Goal: Find specific page/section: Find specific page/section

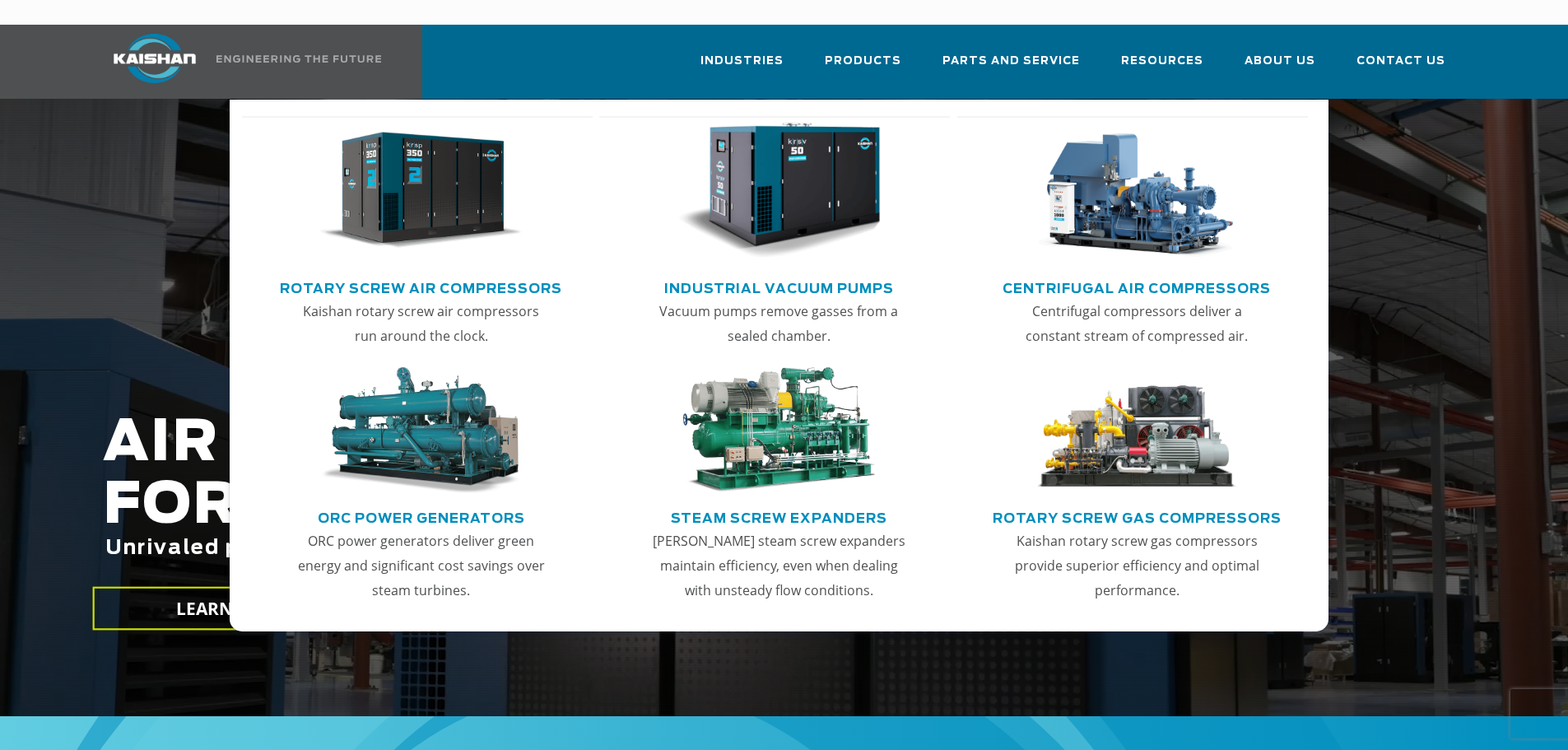
click at [422, 275] on link "Rotary Screw Air Compressors" at bounding box center [421, 287] width 282 height 25
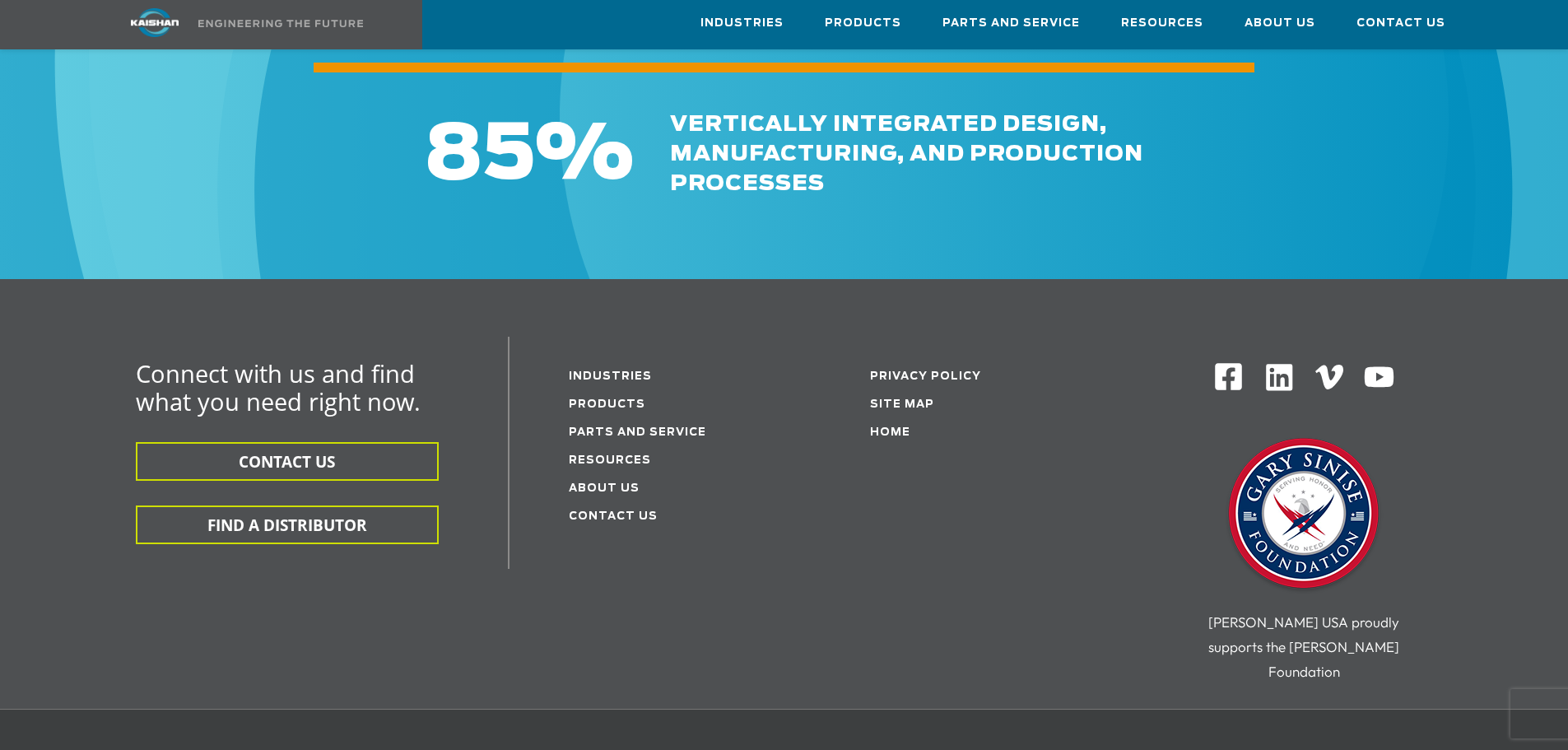
scroll to position [2553, 0]
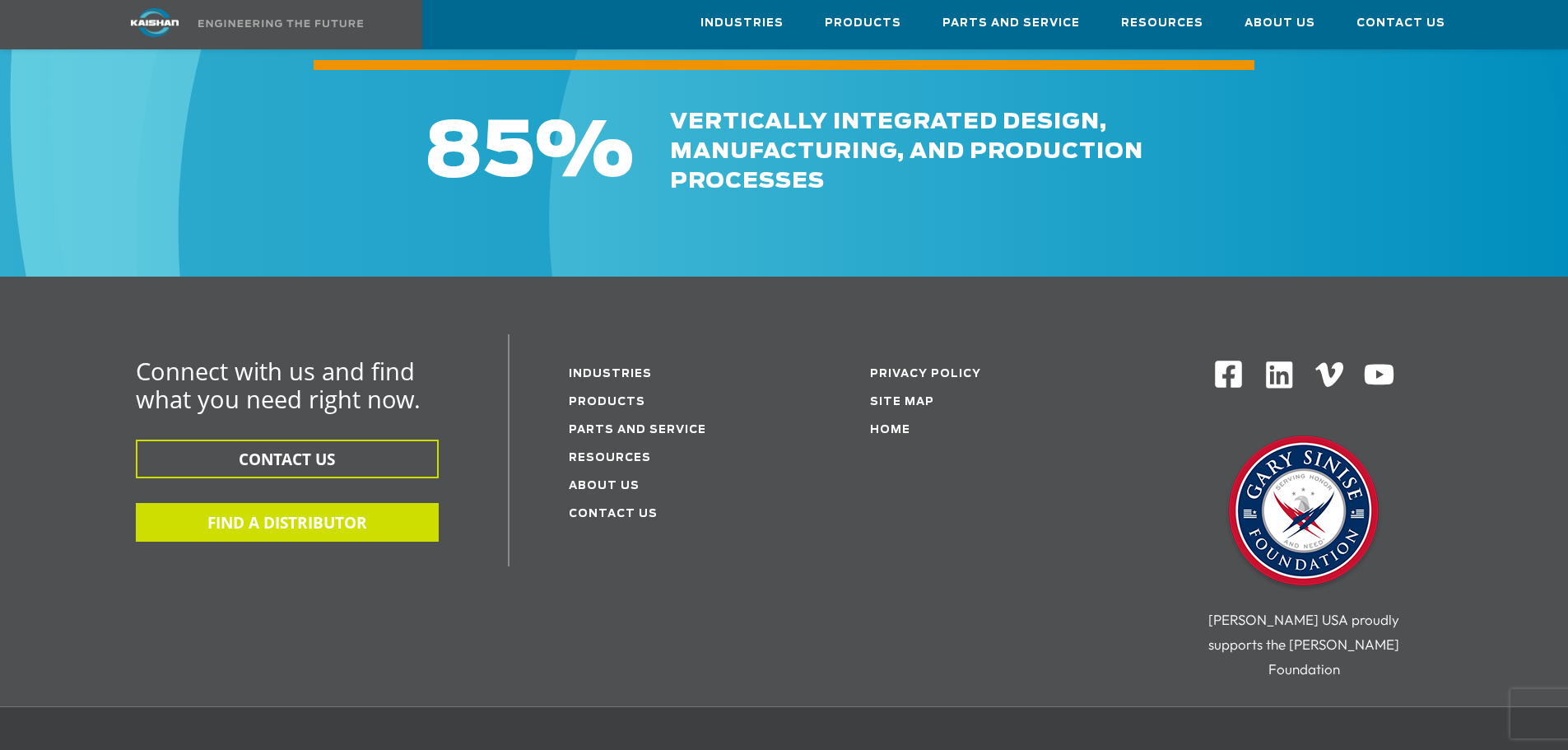
click at [192, 503] on button "FIND A DISTRIBUTOR" at bounding box center [287, 522] width 303 height 38
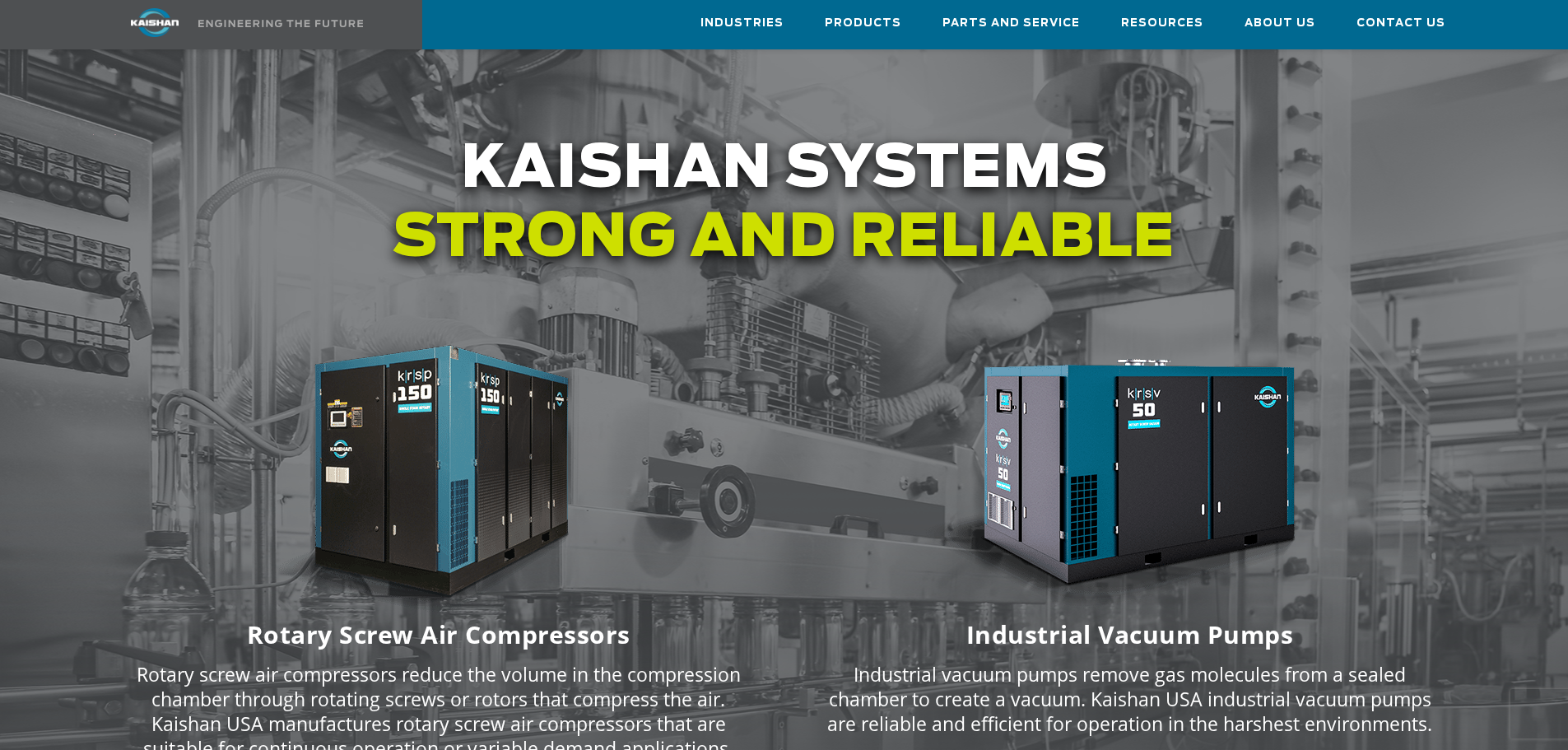
scroll to position [2223, 0]
